Goal: Task Accomplishment & Management: Book appointment/travel/reservation

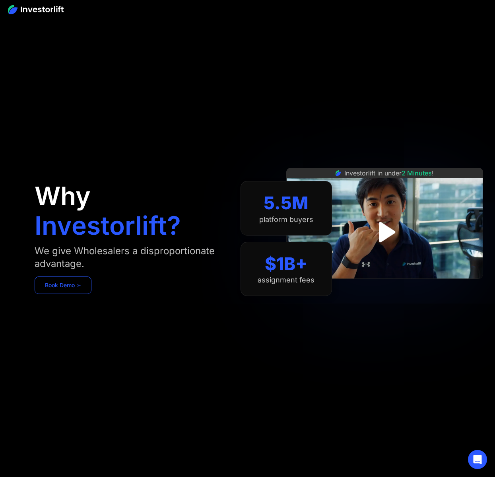
click at [72, 286] on link "Book Demo ➢" at bounding box center [63, 284] width 57 height 17
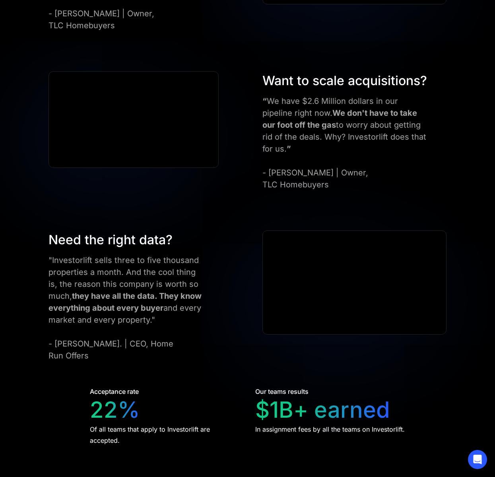
scroll to position [1190, 0]
